Goal: Task Accomplishment & Management: Use online tool/utility

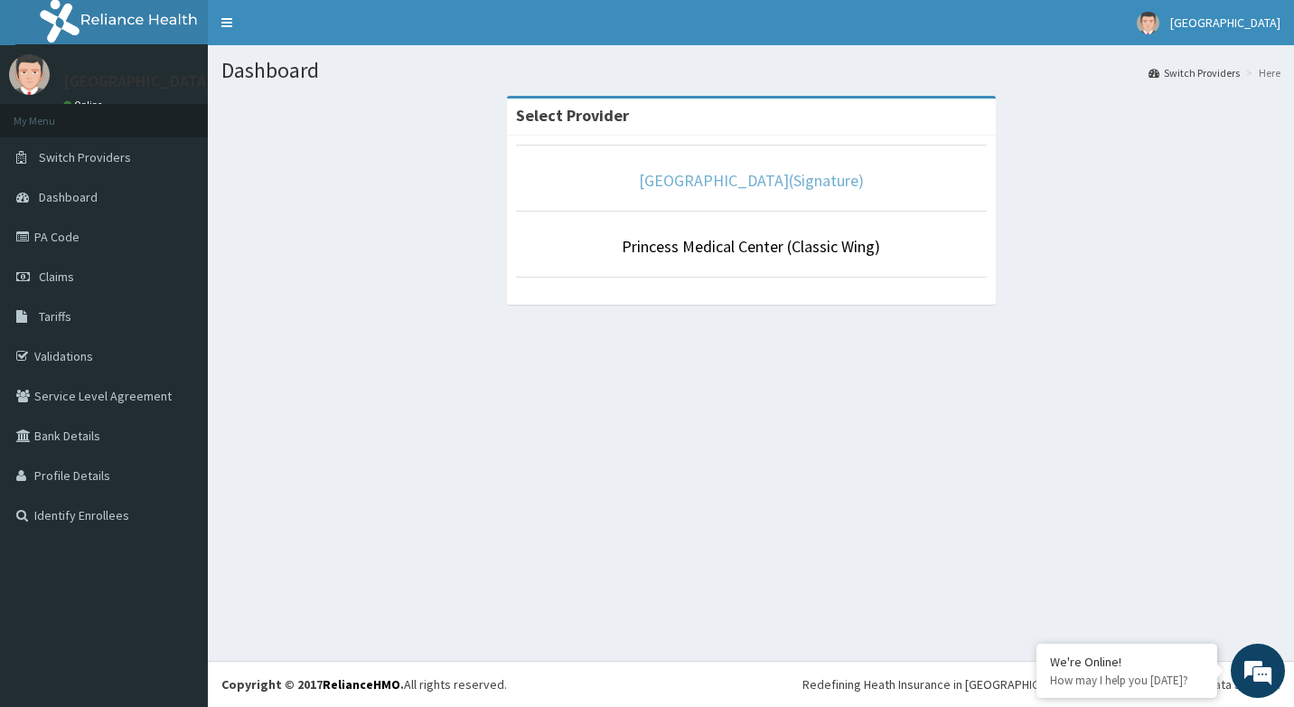
click at [750, 180] on link "Princess Medical Center(Signature)" at bounding box center [751, 180] width 225 height 21
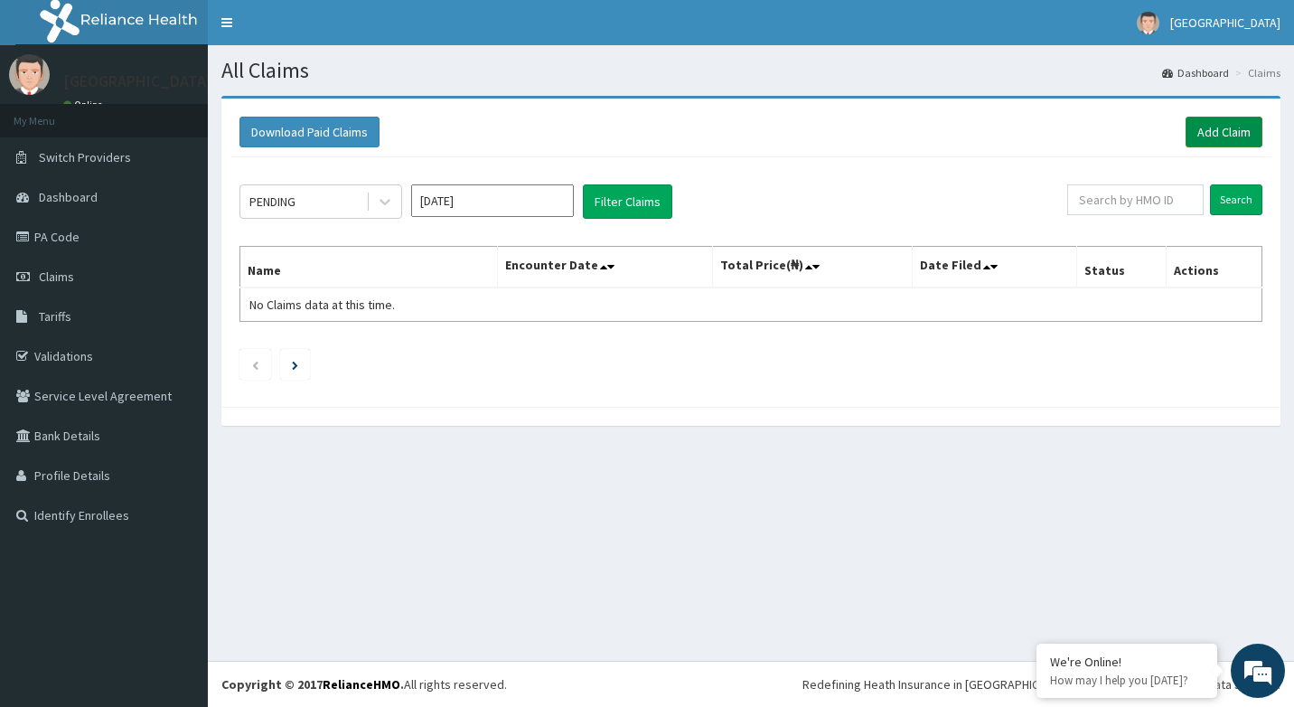
click at [1237, 140] on link "Add Claim" at bounding box center [1224, 132] width 77 height 31
